Goal: Task Accomplishment & Management: Use online tool/utility

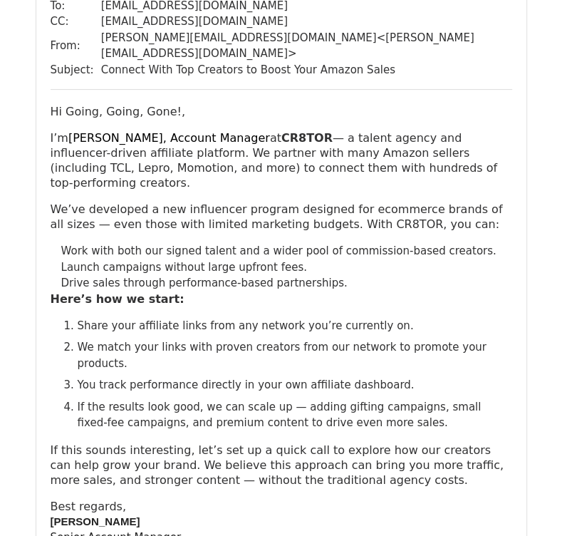
scroll to position [143, 0]
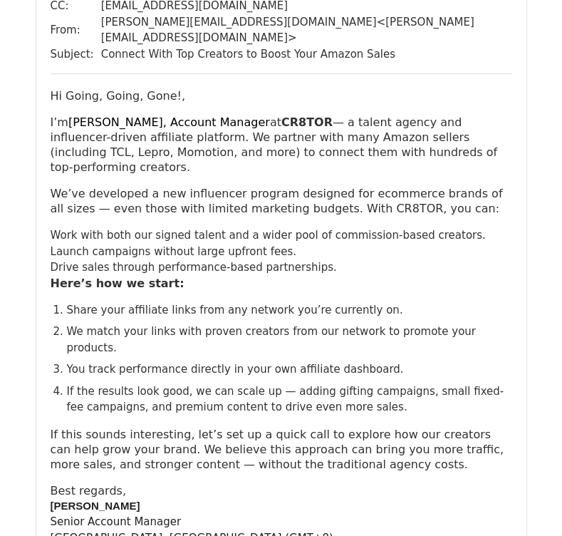
scroll to position [143, 0]
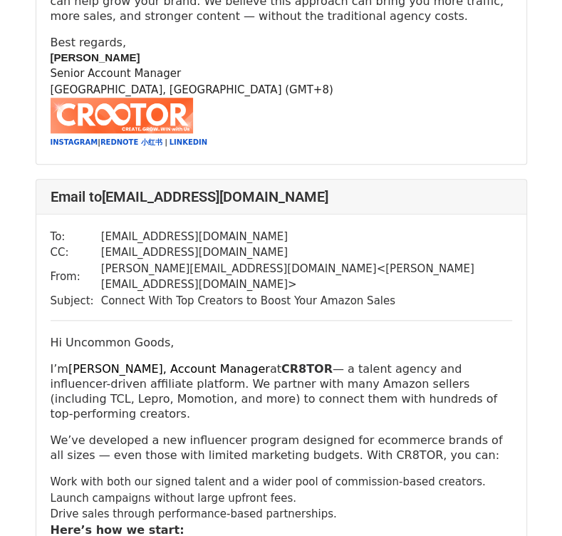
scroll to position [642, 0]
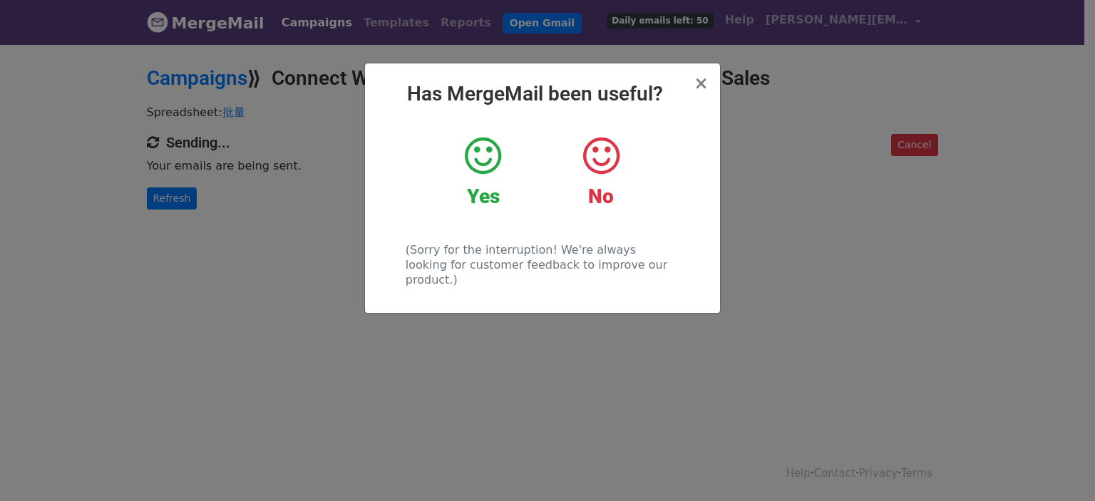
click at [709, 85] on div "× Has MergeMail been useful? Yes No (Sorry for the interruption! We're always l…" at bounding box center [542, 188] width 355 height 250
click at [697, 77] on span "×" at bounding box center [701, 83] width 14 height 20
